Goal: Check status: Check status

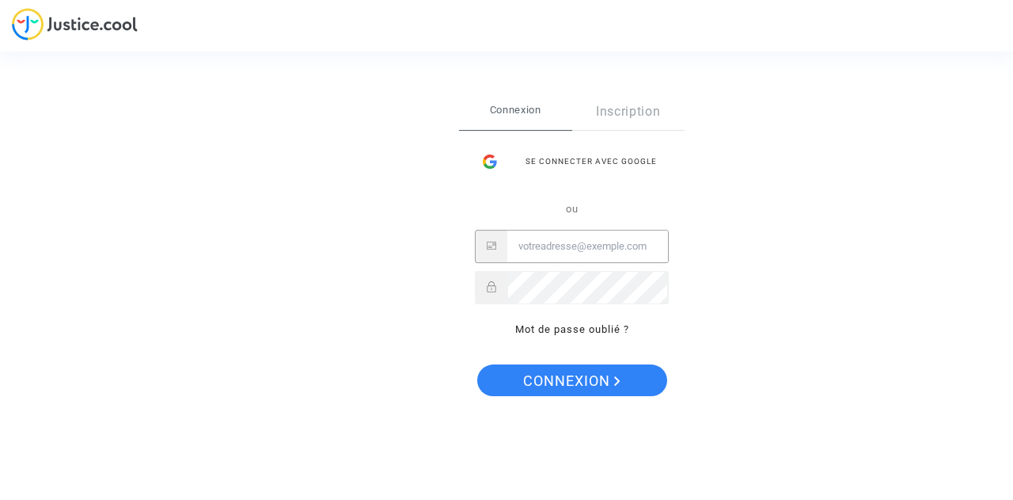
click at [542, 252] on input "Email" at bounding box center [588, 246] width 161 height 32
click at [477, 364] on button "Connexion" at bounding box center [572, 380] width 190 height 32
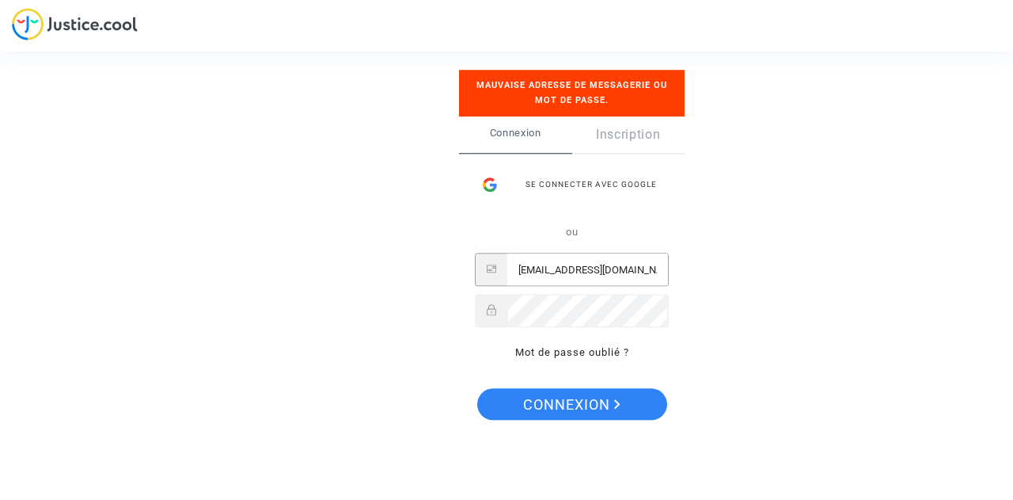
click at [637, 267] on input "[EMAIL_ADDRESS][DOMAIN_NAME]" at bounding box center [588, 270] width 161 height 32
drag, startPoint x: 637, startPoint y: 267, endPoint x: 454, endPoint y: 256, distance: 182.4
click at [454, 256] on div "Se connecter Mauvaise adresse de messagerie ou mot de passe. Connexion Inscript…" at bounding box center [507, 250] width 158 height 424
type input "[EMAIL_ADDRESS][DOMAIN_NAME]"
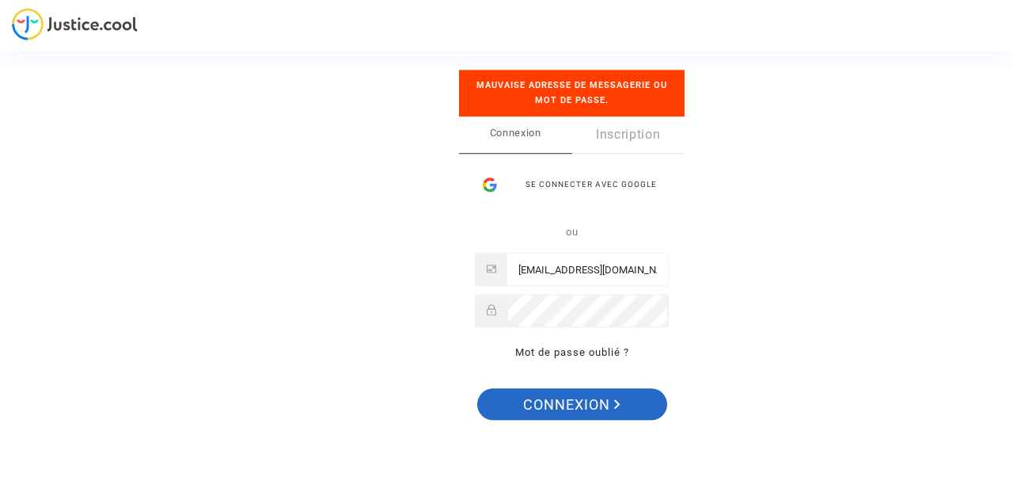
click at [599, 411] on span "Connexion" at bounding box center [571, 404] width 97 height 33
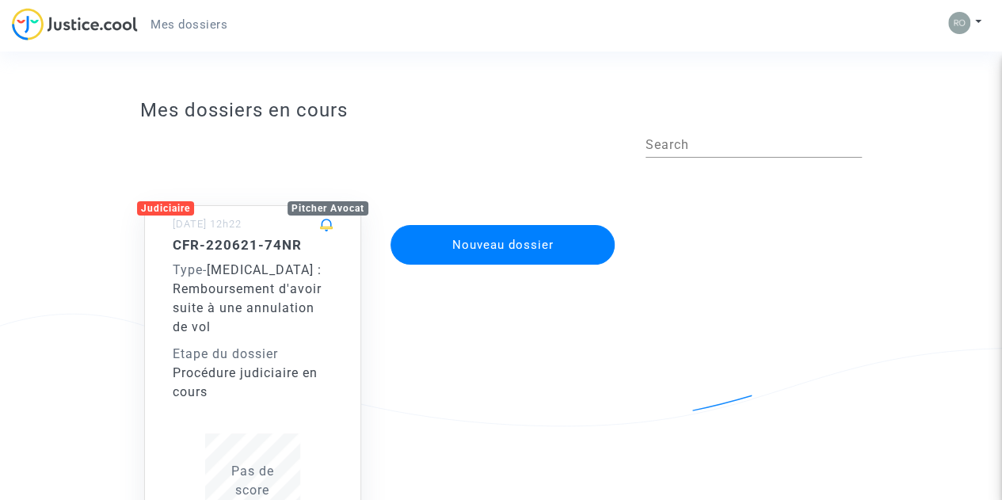
click at [234, 233] on div "[DATE] 12h22" at bounding box center [253, 225] width 200 height 23
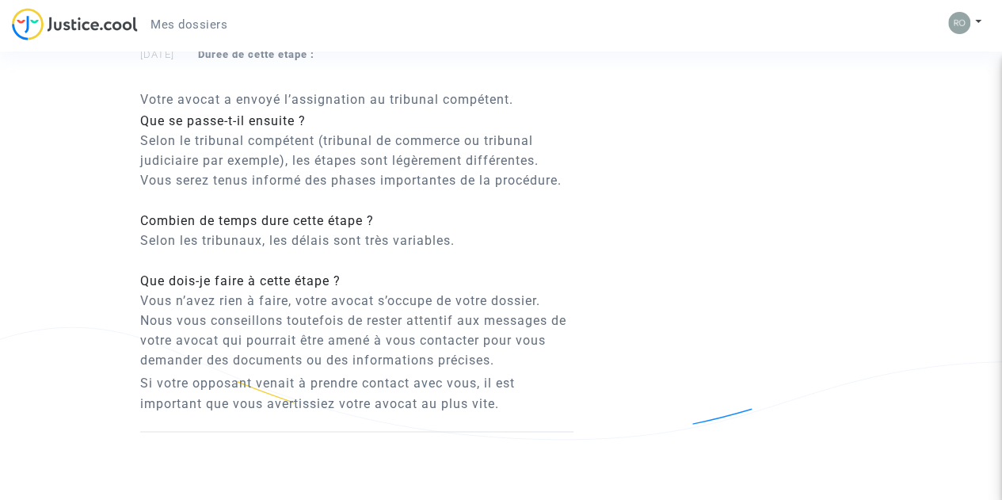
scroll to position [1102, 0]
drag, startPoint x: 489, startPoint y: 308, endPoint x: 530, endPoint y: 416, distance: 115.3
click at [530, 416] on div "Où en est mon dossier ? Procédure judiciaire en cours [DATE] Durée de cette éta…" at bounding box center [356, 183] width 433 height 493
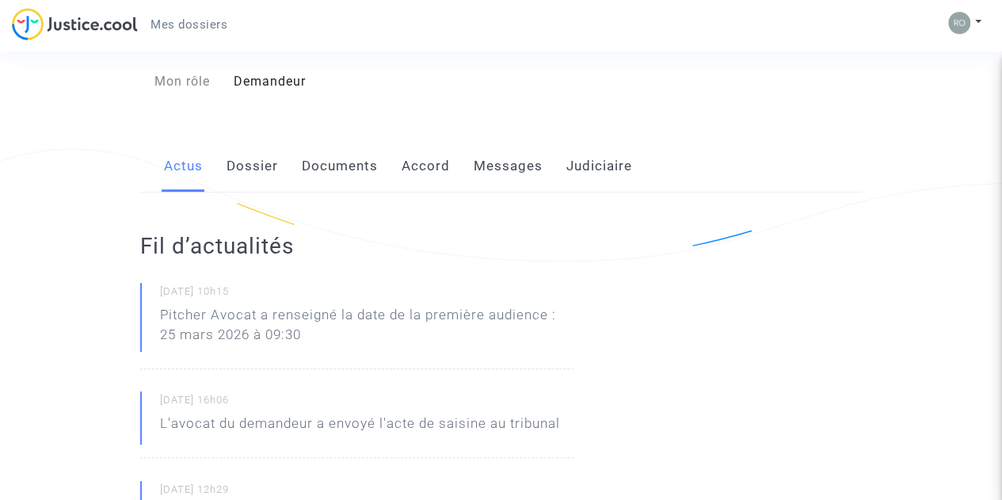
scroll to position [162, 0]
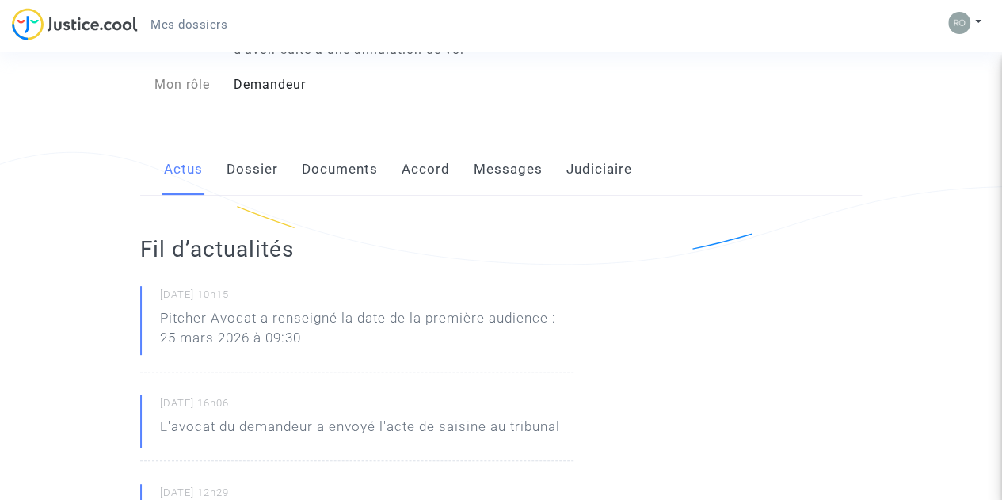
click at [252, 173] on link "Dossier" at bounding box center [251, 169] width 51 height 52
